Goal: Information Seeking & Learning: Learn about a topic

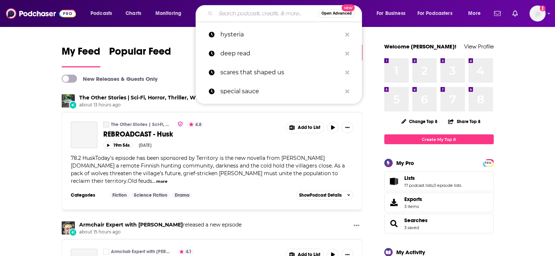
click at [258, 11] on input "Search podcasts, credits, & more..." at bounding box center [266, 14] width 102 height 12
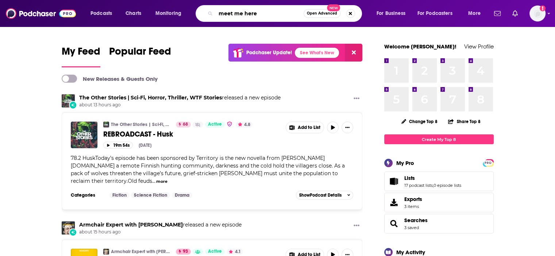
type input "meet me here"
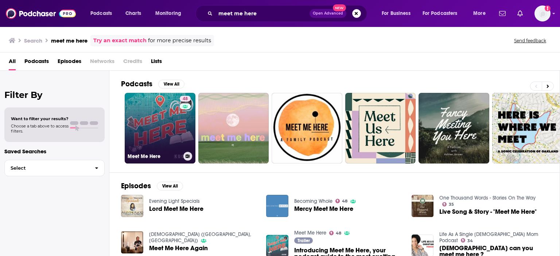
click at [153, 109] on link "48 Meet Me Here" at bounding box center [160, 128] width 71 height 71
